Goal: Task Accomplishment & Management: Complete application form

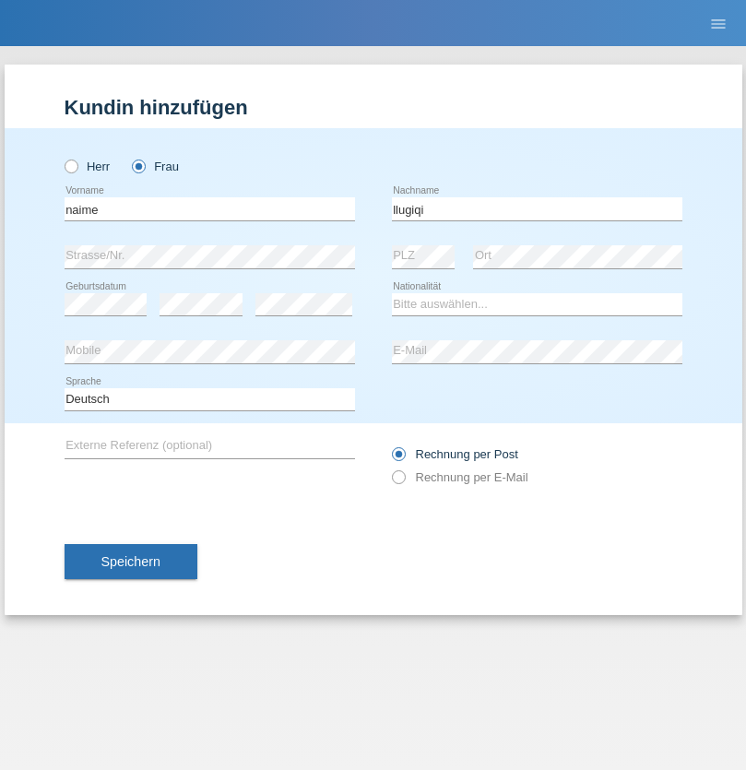
type input "llugiqi"
select select "CH"
radio input "true"
click at [209, 208] on input "text" at bounding box center [210, 208] width 290 height 23
type input "[PERSON_NAME]"
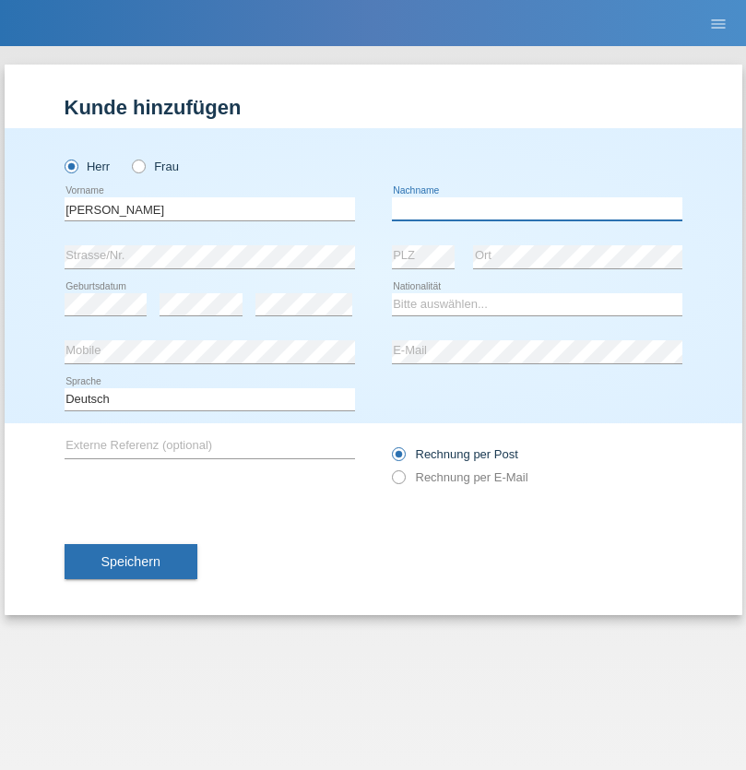
click at [536, 208] on input "text" at bounding box center [537, 208] width 290 height 23
type input "Pereira"
select select "PT"
select select "C"
select select "09"
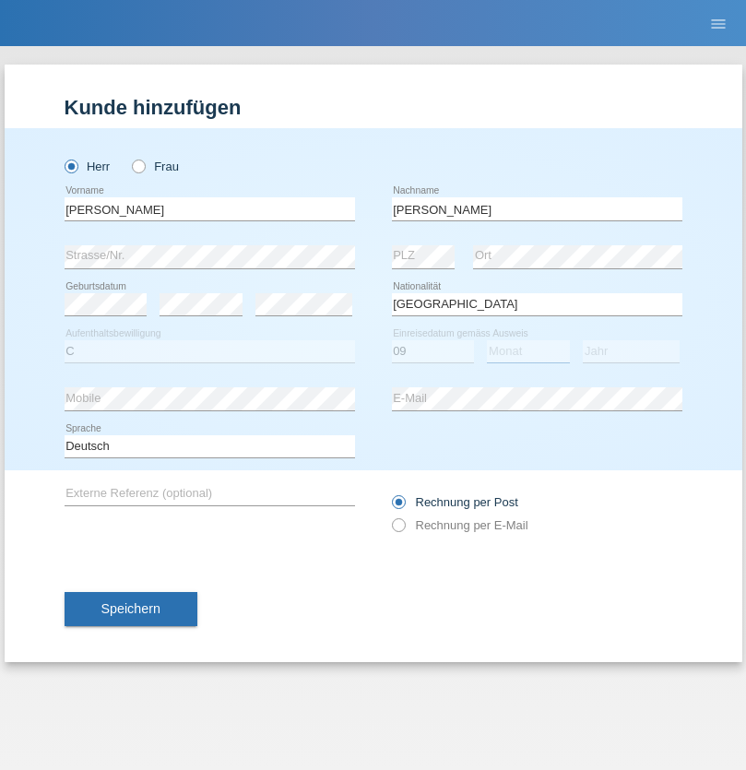
select select "08"
select select "2012"
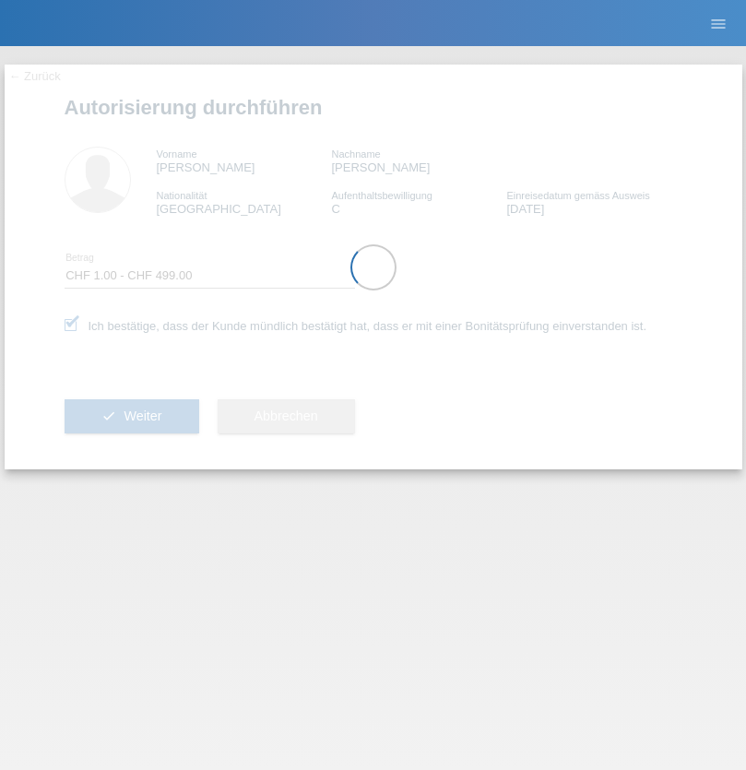
select select "1"
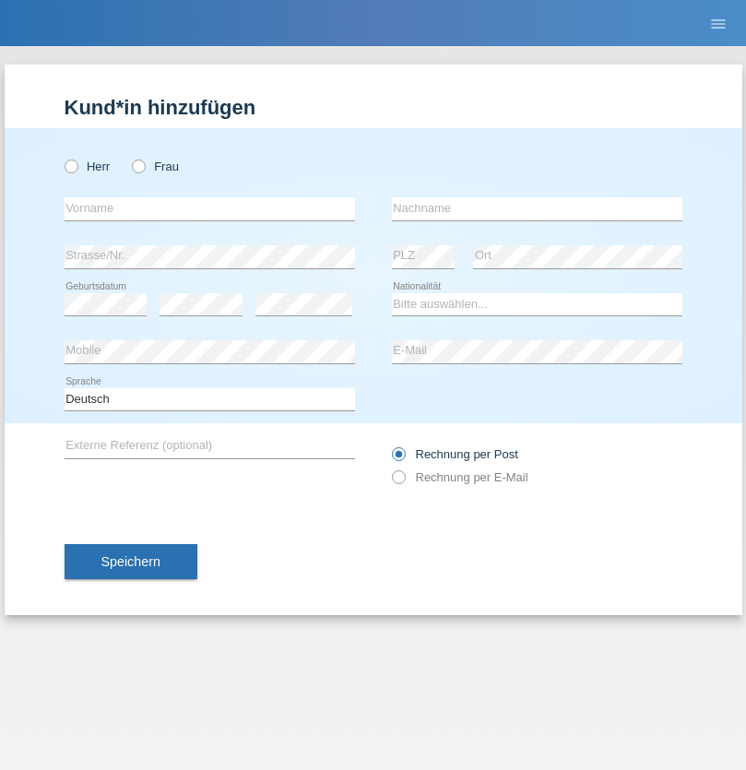
radio input "true"
click at [209, 208] on input "text" at bounding box center [210, 208] width 290 height 23
type input "Sasa"
click at [536, 208] on input "text" at bounding box center [537, 208] width 290 height 23
type input "Petronijević"
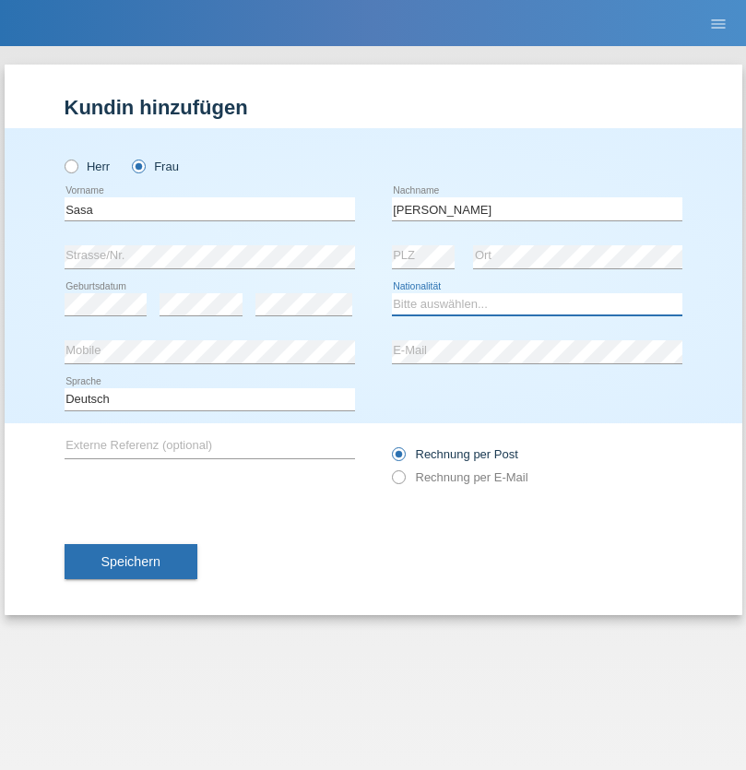
select select "CH"
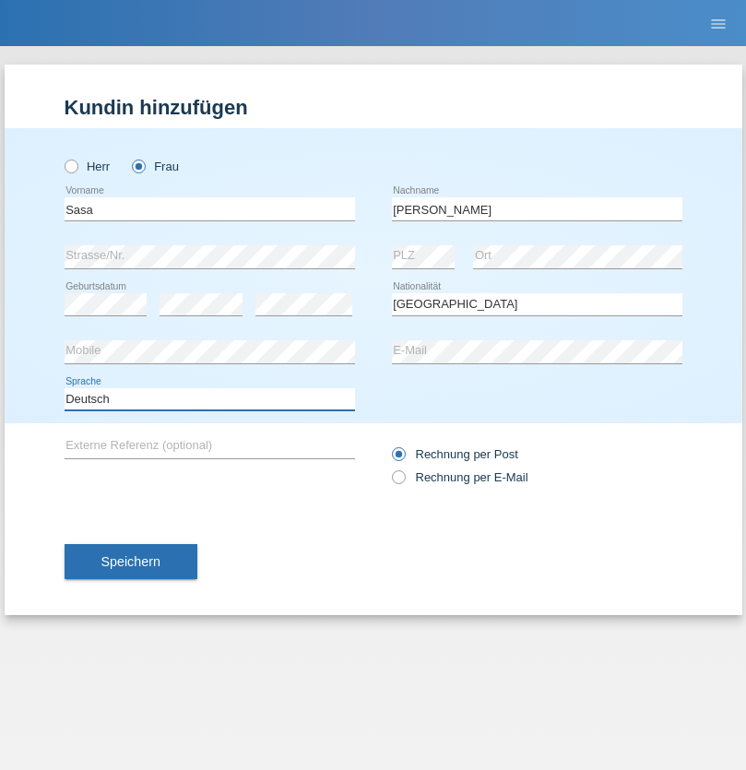
select select "en"
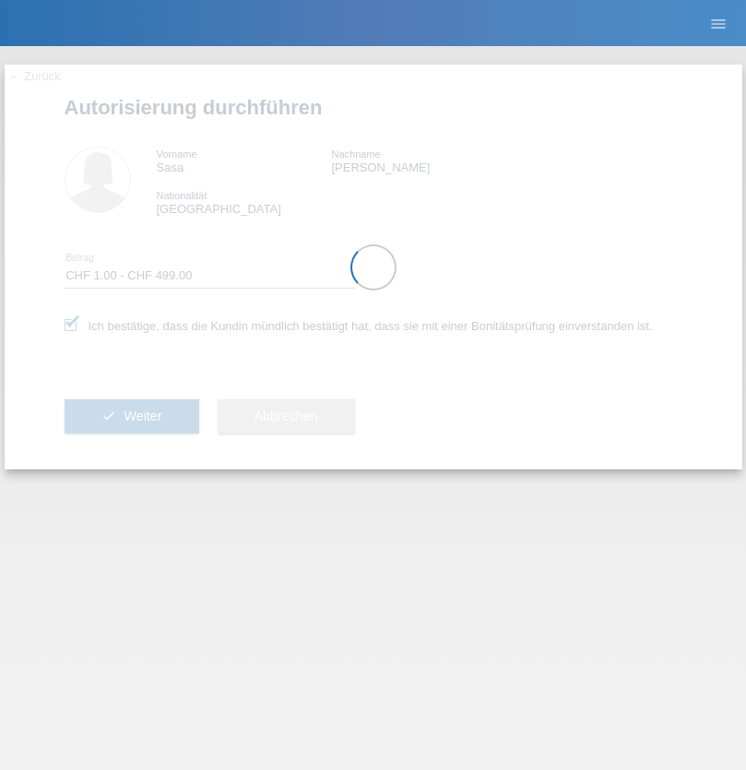
select select "1"
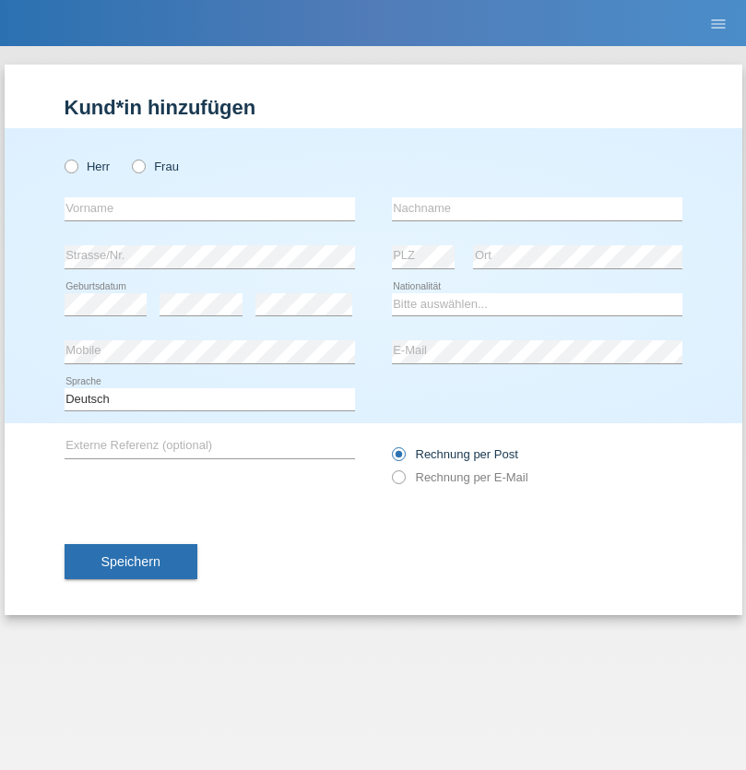
radio input "true"
click at [209, 208] on input "text" at bounding box center [210, 208] width 290 height 23
type input "[PERSON_NAME]"
click at [536, 208] on input "text" at bounding box center [537, 208] width 290 height 23
type input "Sokol"
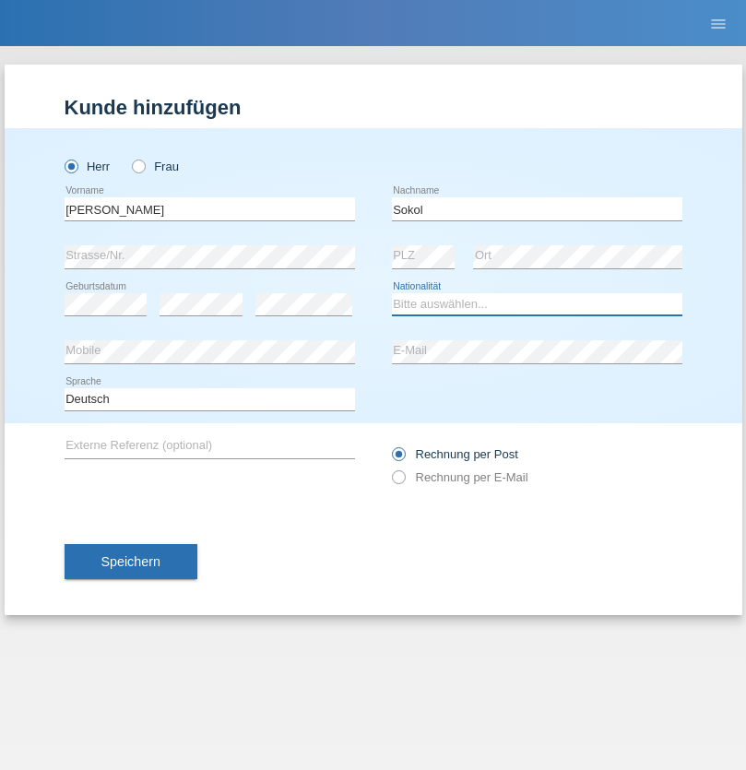
select select "XK"
select select "C"
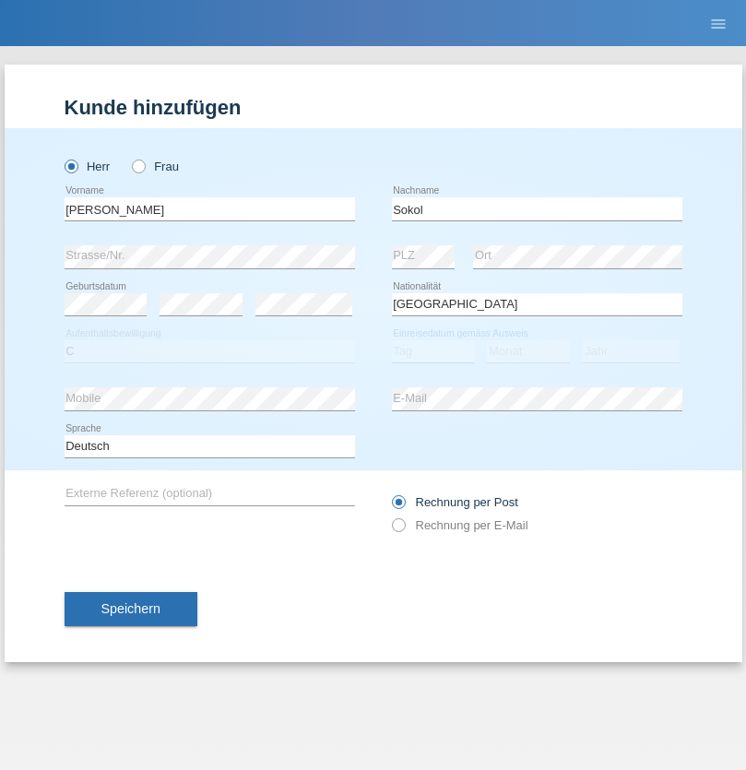
select select "02"
select select "08"
select select "1988"
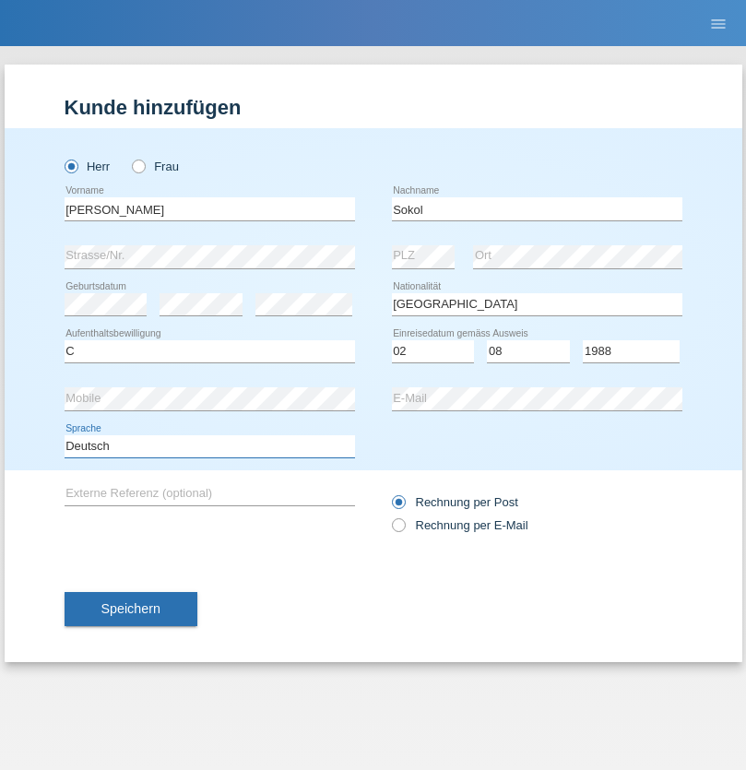
select select "en"
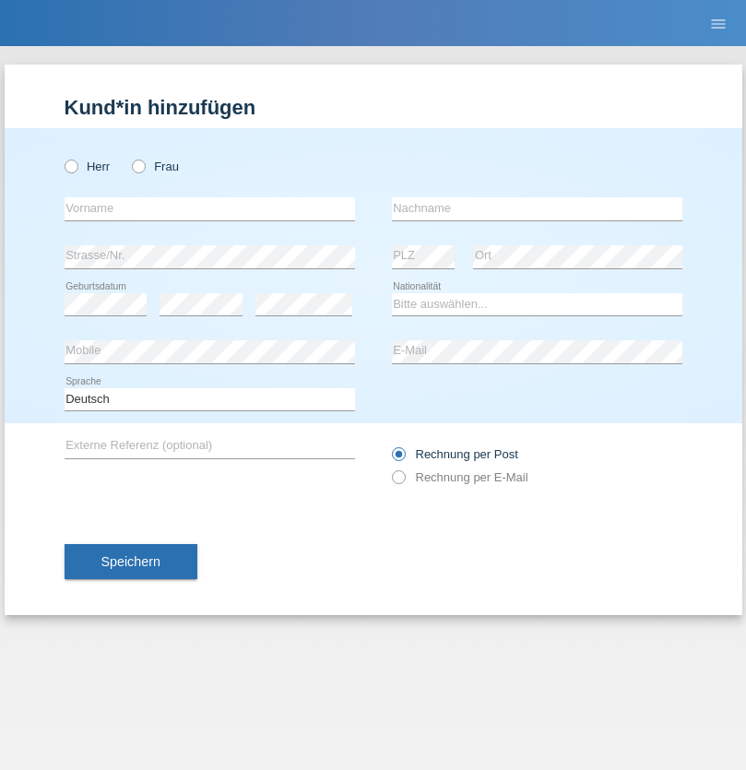
radio input "true"
click at [209, 208] on input "text" at bounding box center [210, 208] width 290 height 23
type input "[PERSON_NAME]"
click at [536, 208] on input "text" at bounding box center [537, 208] width 290 height 23
type input "Sokol"
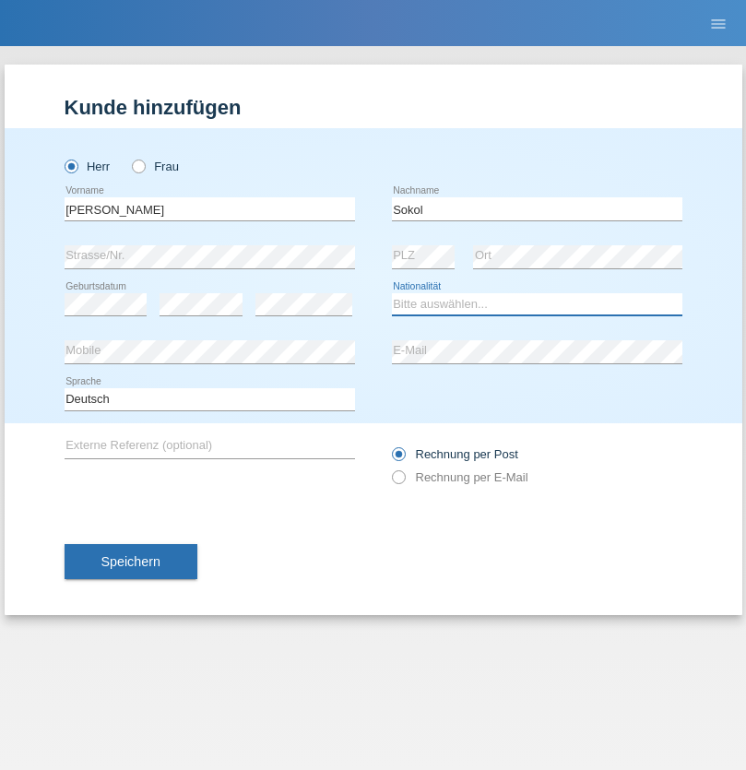
select select "XK"
select select "C"
select select "02"
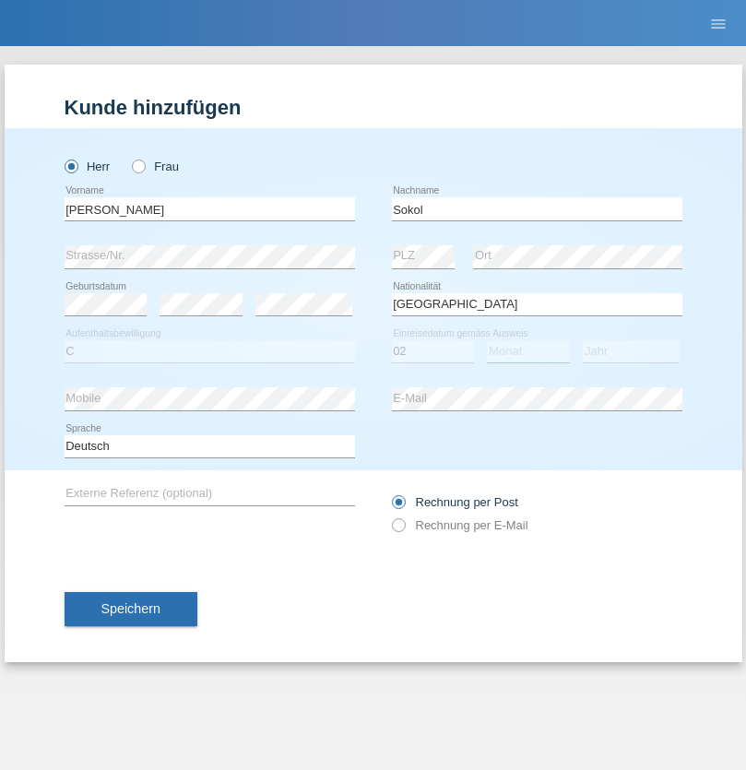
select select "08"
select select "1988"
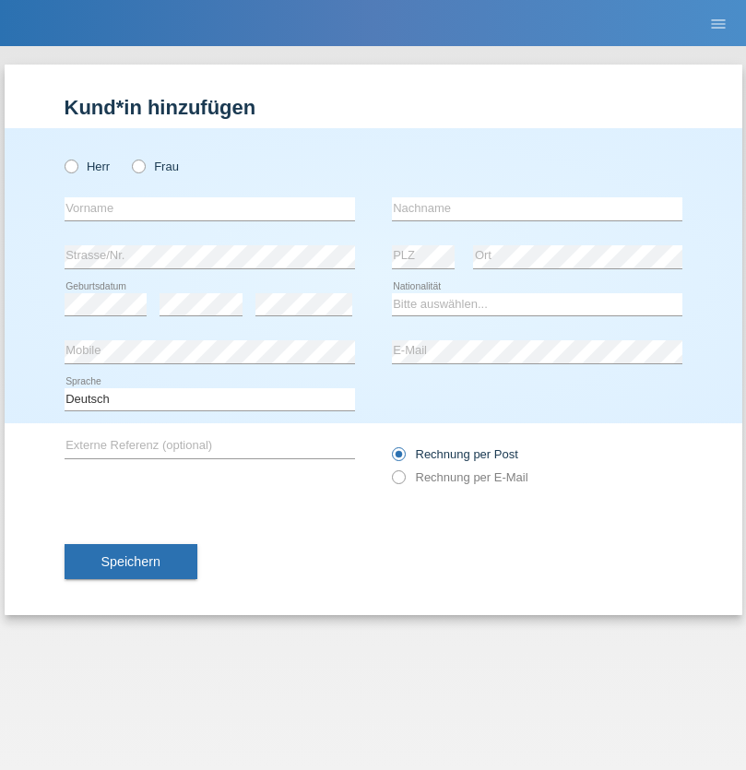
radio input "true"
click at [209, 208] on input "text" at bounding box center [210, 208] width 290 height 23
type input "Shanas"
click at [536, 208] on input "text" at bounding box center [537, 208] width 290 height 23
type input "Baranati"
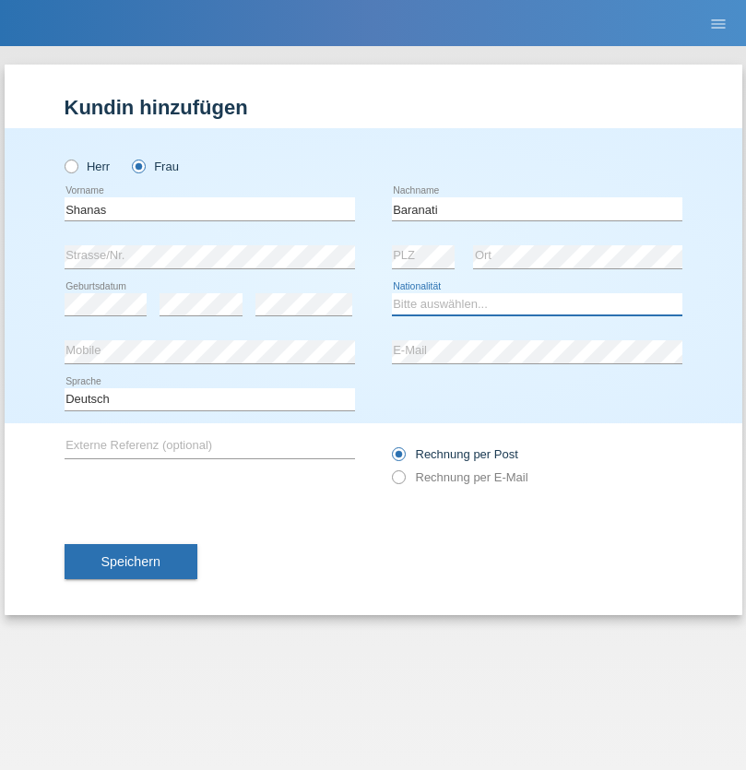
select select "CH"
radio input "true"
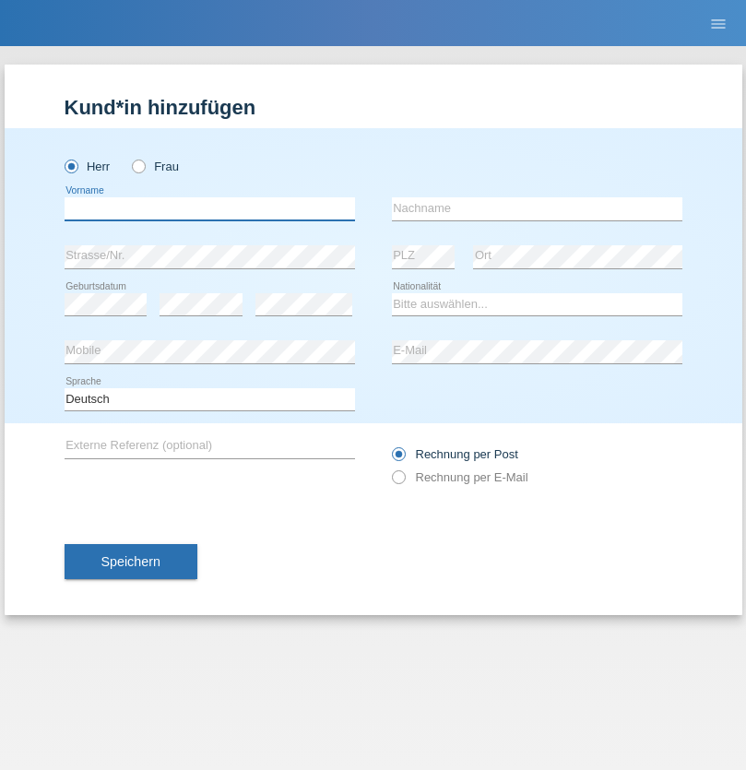
click at [209, 208] on input "text" at bounding box center [210, 208] width 290 height 23
type input "[PERSON_NAME]"
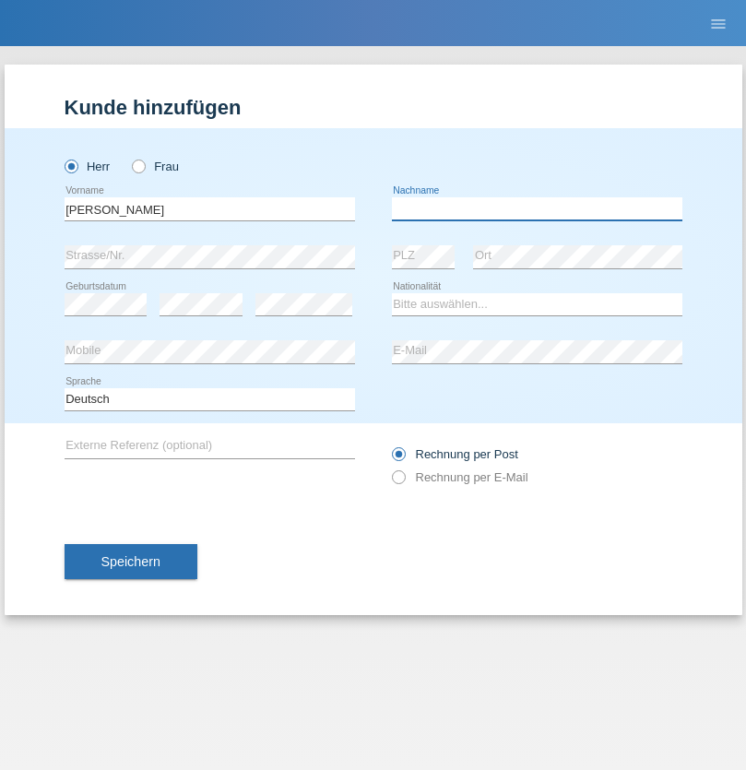
click at [536, 208] on input "text" at bounding box center [537, 208] width 290 height 23
type input "[PERSON_NAME]"
select select "PL"
select select "C"
select select "11"
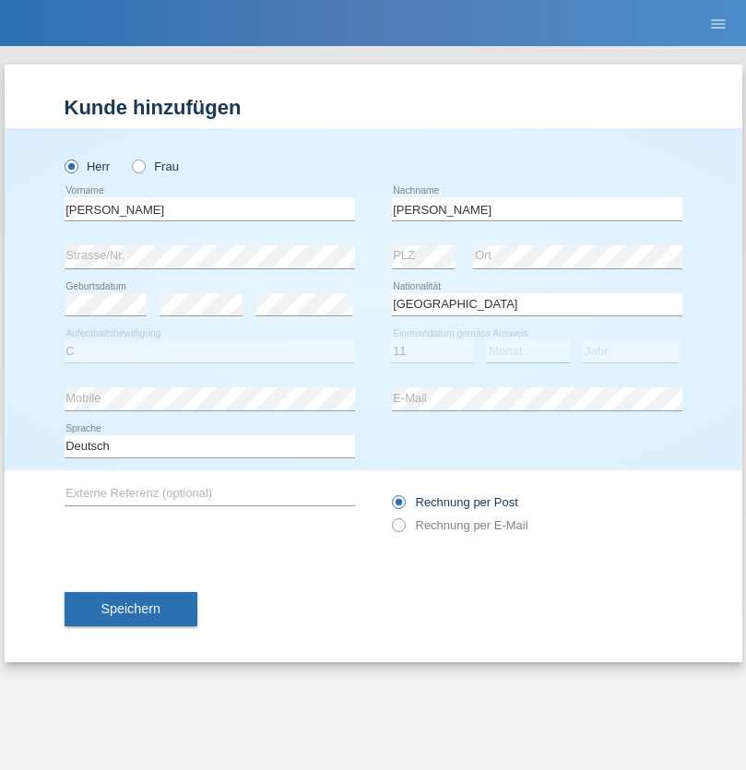
select select "01"
select select "2007"
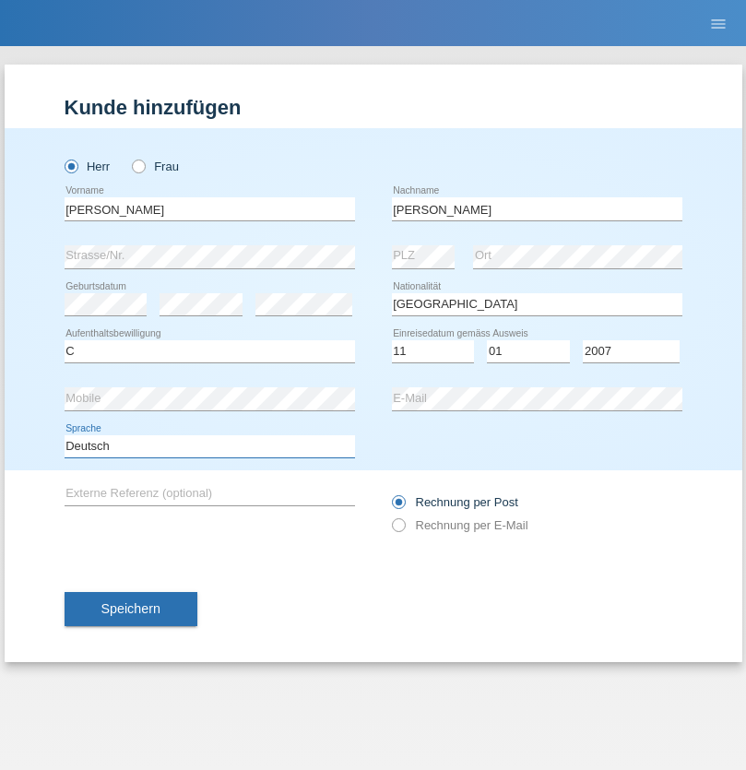
select select "en"
